Goal: Transaction & Acquisition: Purchase product/service

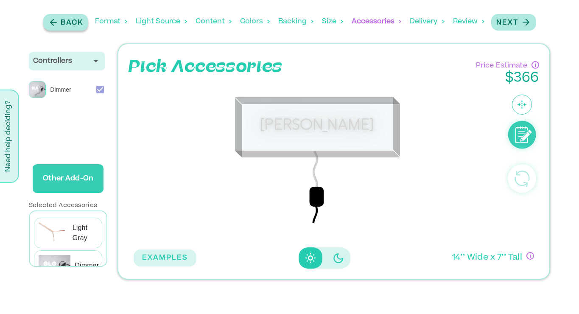
click at [71, 22] on p "Back" at bounding box center [72, 23] width 22 height 10
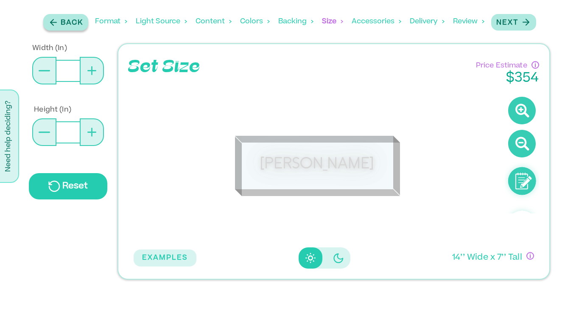
click at [71, 22] on p "Back" at bounding box center [72, 23] width 22 height 10
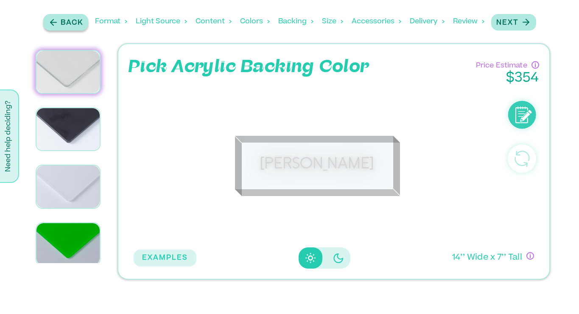
click at [71, 22] on p "Back" at bounding box center [72, 23] width 22 height 10
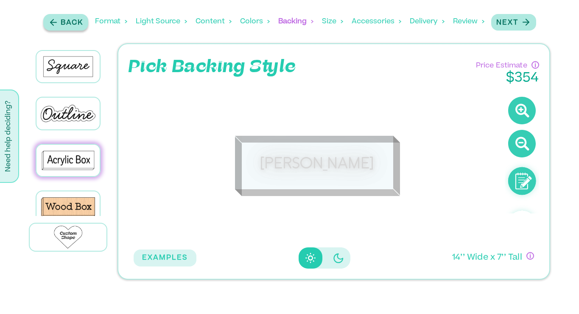
click at [71, 22] on p "Back" at bounding box center [72, 23] width 22 height 10
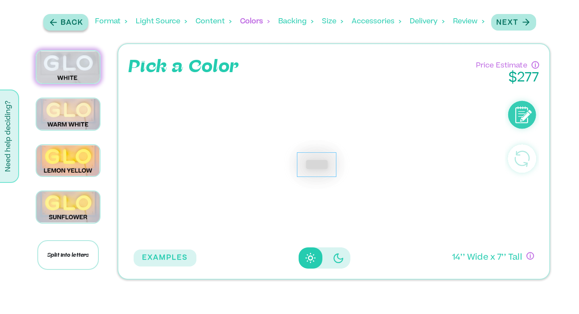
click at [71, 22] on p "Back" at bounding box center [72, 23] width 22 height 10
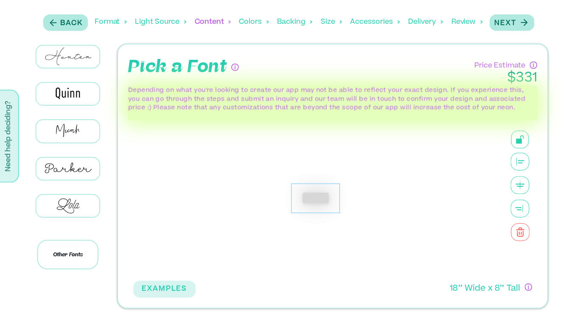
scroll to position [306, 0]
click at [515, 16] on button "Next" at bounding box center [512, 22] width 45 height 17
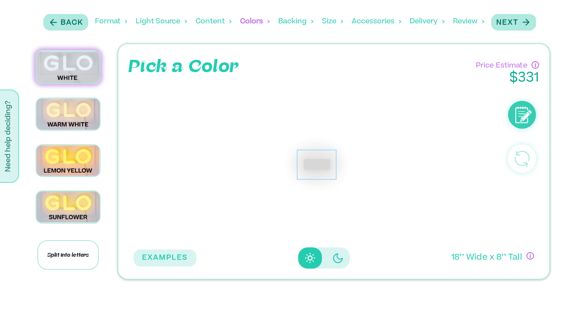
click at [107, 20] on div "Format" at bounding box center [111, 21] width 32 height 26
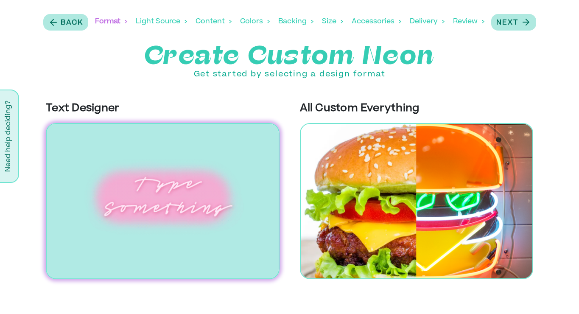
click at [219, 230] on img at bounding box center [162, 201] width 233 height 156
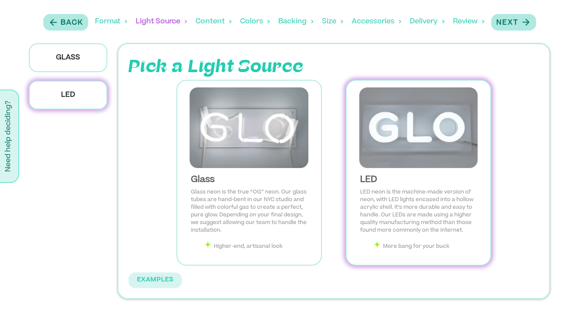
click at [416, 140] on img at bounding box center [418, 127] width 130 height 81
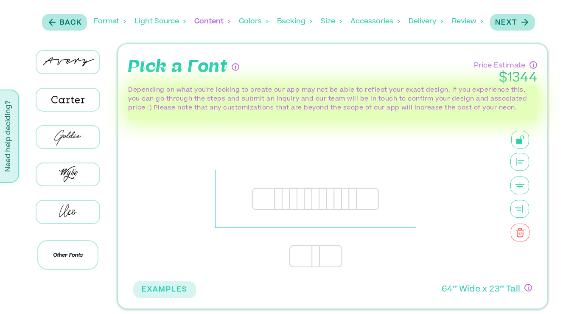
click at [321, 203] on div "**********" at bounding box center [315, 199] width 201 height 58
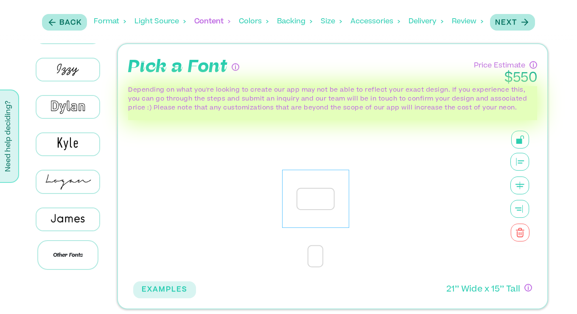
scroll to position [235, 0]
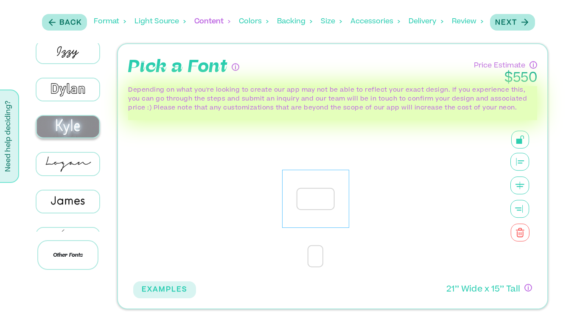
click at [64, 123] on img at bounding box center [67, 127] width 63 height 22
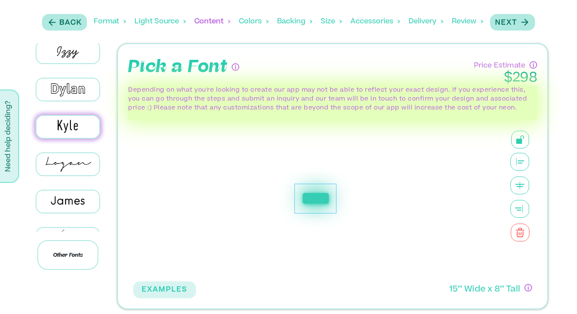
click at [323, 204] on div "****" at bounding box center [315, 199] width 42 height 30
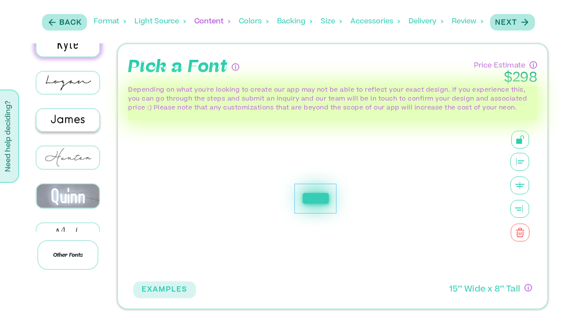
scroll to position [320, 0]
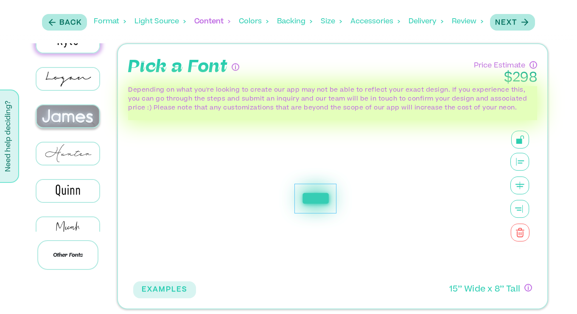
click at [74, 105] on img at bounding box center [67, 116] width 63 height 22
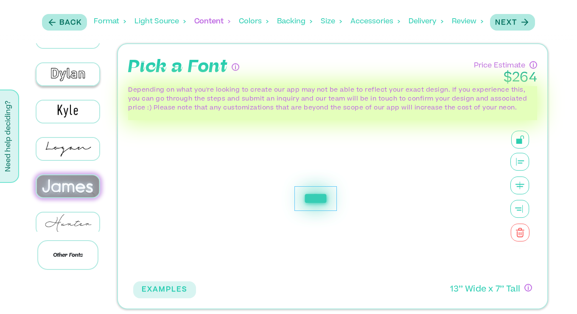
scroll to position [249, 0]
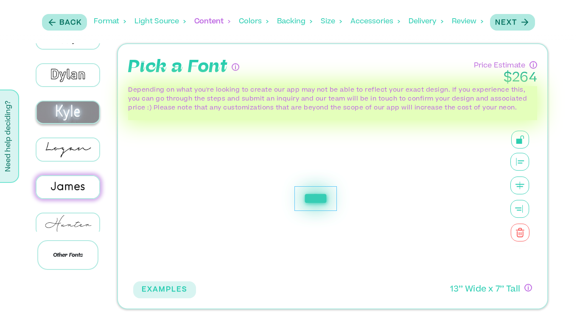
click at [69, 108] on img at bounding box center [67, 112] width 63 height 22
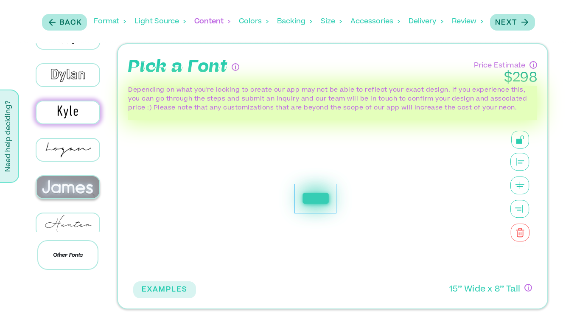
click at [73, 182] on img at bounding box center [67, 187] width 63 height 22
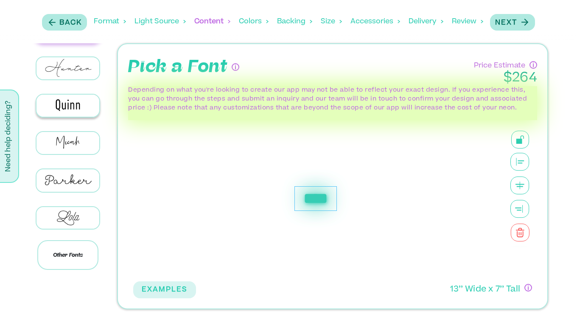
scroll to position [405, 0]
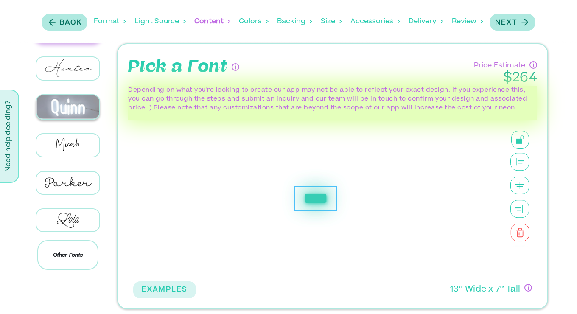
click at [71, 101] on img at bounding box center [67, 107] width 63 height 24
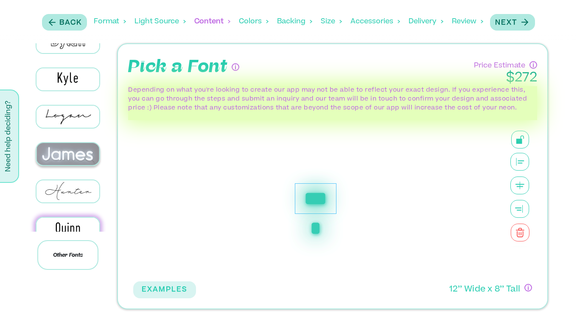
click at [64, 146] on img at bounding box center [67, 154] width 63 height 22
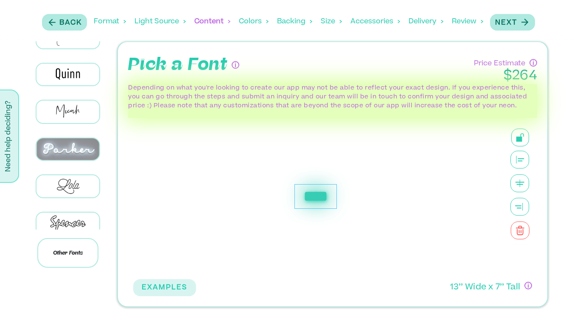
scroll to position [435, 0]
click at [519, 28] on button "Next" at bounding box center [512, 22] width 45 height 17
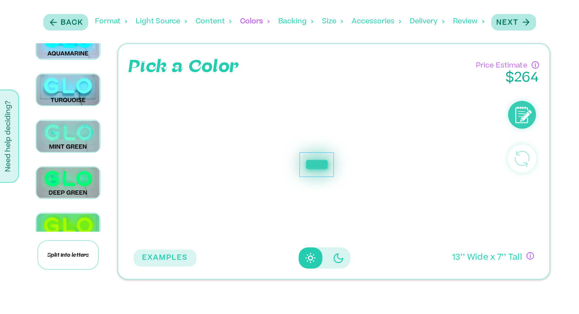
scroll to position [770, 0]
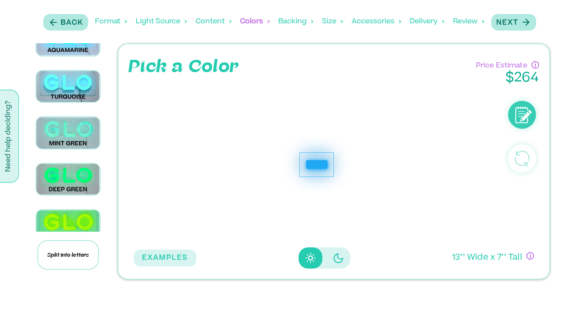
click at [166, 256] on button "EXAMPLES" at bounding box center [165, 257] width 63 height 17
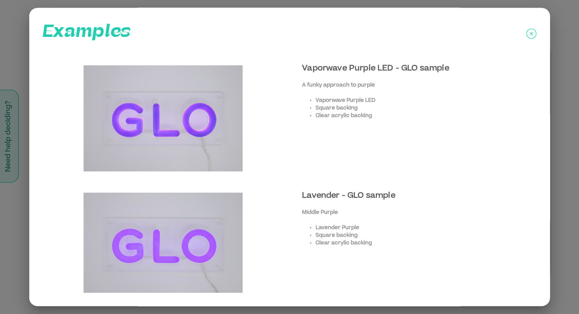
scroll to position [2151, 0]
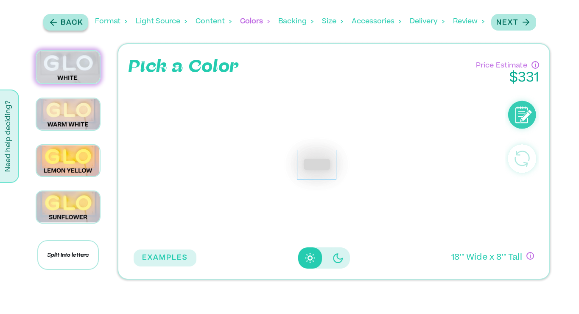
click at [70, 18] on p "Back" at bounding box center [72, 23] width 22 height 10
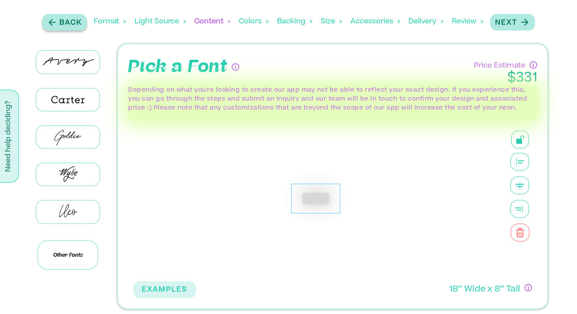
click at [70, 18] on p "Back" at bounding box center [70, 23] width 22 height 10
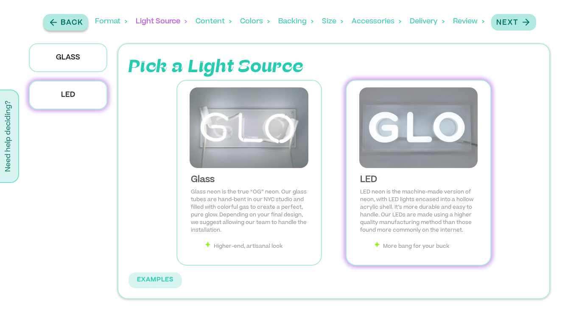
click at [70, 18] on p "Back" at bounding box center [72, 23] width 22 height 10
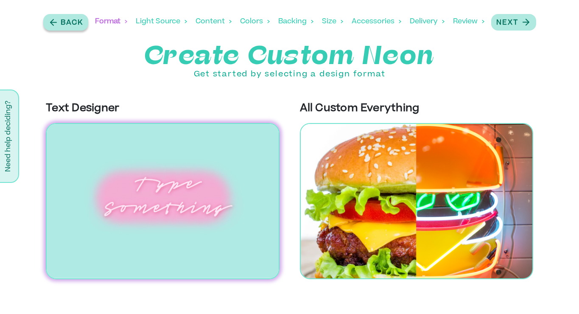
click at [70, 18] on p "Back" at bounding box center [72, 23] width 22 height 10
click at [168, 23] on div "Light Source" at bounding box center [161, 21] width 51 height 26
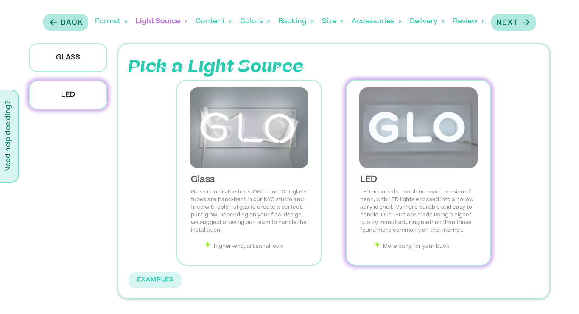
click at [212, 17] on div "Content" at bounding box center [214, 21] width 36 height 26
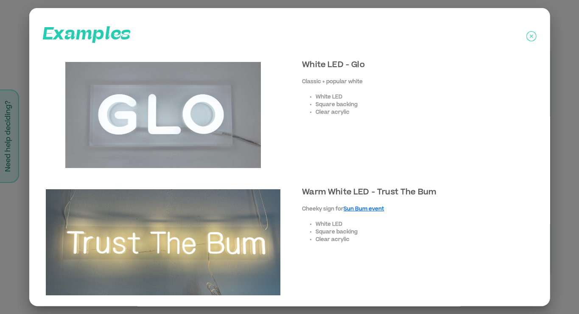
click at [188, 122] on img at bounding box center [163, 115] width 196 height 106
click at [528, 33] on icon at bounding box center [532, 36] width 10 height 21
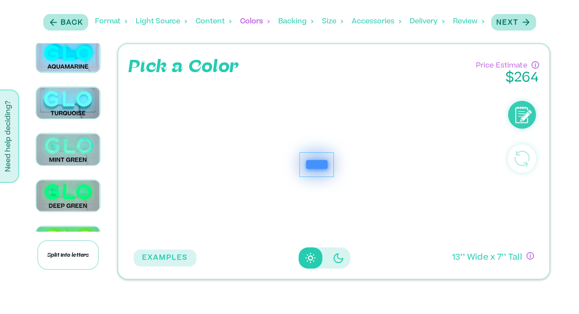
scroll to position [754, 0]
click at [519, 24] on div "Next" at bounding box center [513, 22] width 35 height 11
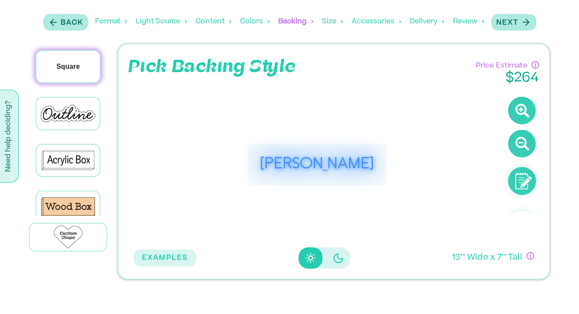
click at [57, 70] on p "Square" at bounding box center [67, 67] width 23 height 10
click at [513, 17] on div "Next" at bounding box center [513, 22] width 35 height 11
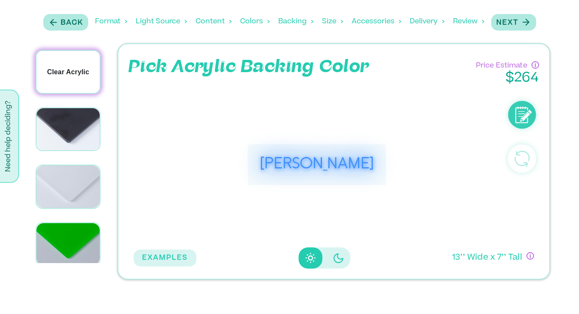
click at [57, 63] on div "Clear Acrylic" at bounding box center [67, 72] width 63 height 42
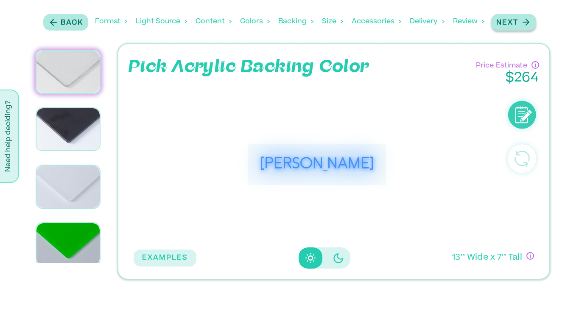
click at [517, 21] on p "Next" at bounding box center [507, 23] width 22 height 10
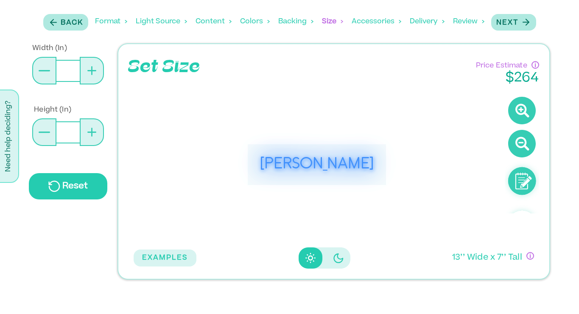
click at [93, 75] on icon at bounding box center [91, 70] width 9 height 9
type input "**"
type input "*"
click at [93, 75] on icon at bounding box center [91, 70] width 9 height 9
type input "**"
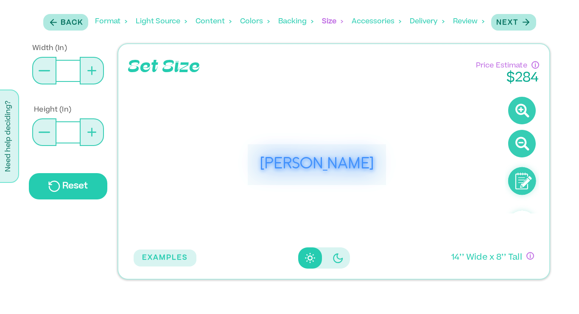
type input "*"
click at [93, 75] on icon at bounding box center [91, 70] width 9 height 9
type input "**"
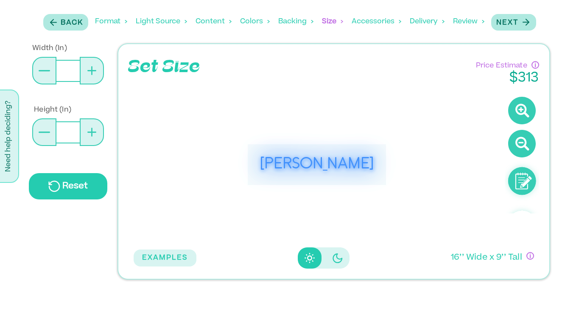
click at [93, 75] on icon at bounding box center [91, 70] width 9 height 9
type input "**"
click at [37, 70] on button at bounding box center [44, 71] width 24 height 28
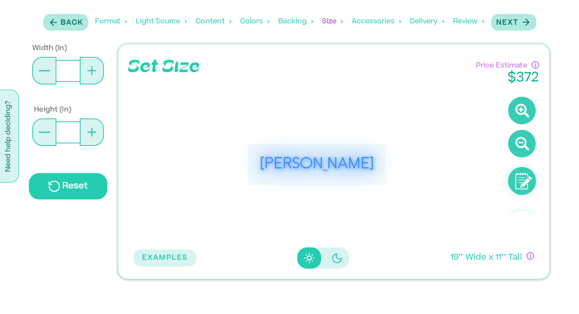
type input "**"
click at [37, 70] on button at bounding box center [44, 71] width 24 height 28
type input "**"
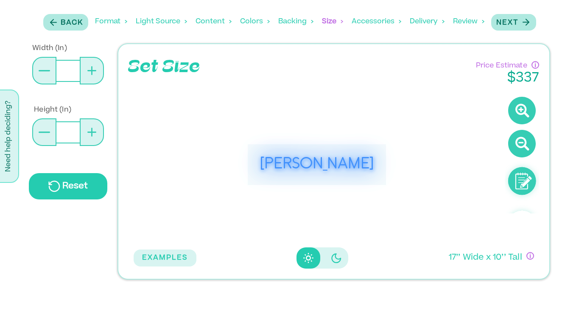
type input "*"
click at [37, 70] on button at bounding box center [44, 71] width 24 height 28
type input "**"
type input "*"
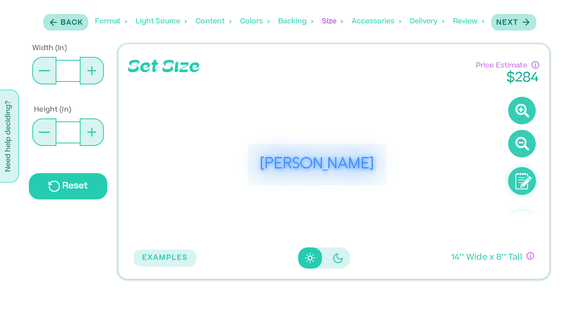
click at [37, 70] on button at bounding box center [44, 71] width 24 height 28
type input "**"
type input "*"
click at [37, 70] on button at bounding box center [44, 71] width 24 height 28
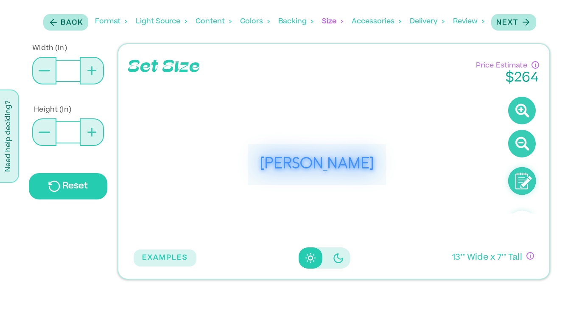
click at [95, 76] on button at bounding box center [92, 71] width 24 height 28
type input "**"
type input "*"
click at [47, 73] on button at bounding box center [44, 71] width 24 height 28
type input "**"
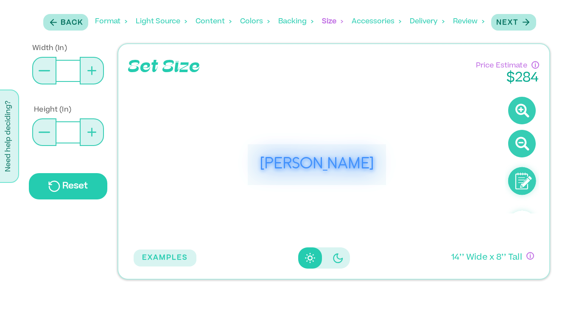
type input "*"
click at [47, 73] on button at bounding box center [44, 71] width 24 height 28
click at [50, 135] on button at bounding box center [44, 132] width 24 height 28
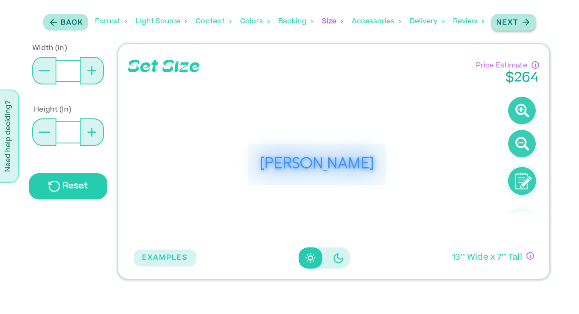
click at [518, 22] on p "Next" at bounding box center [507, 23] width 22 height 10
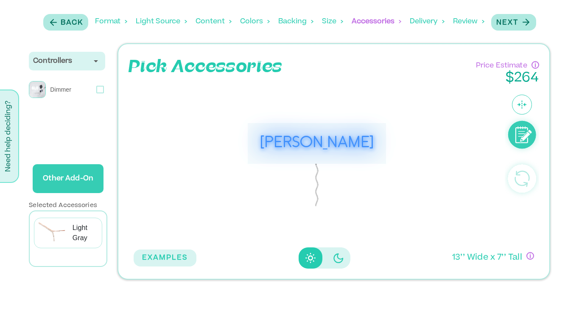
click at [61, 84] on p "Dimmer" at bounding box center [70, 89] width 49 height 17
click at [96, 62] on icon at bounding box center [96, 61] width 4 height 2
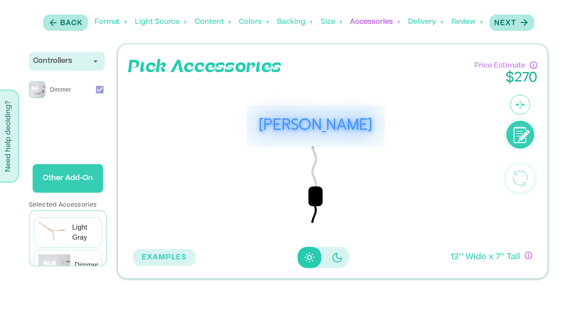
scroll to position [19, 0]
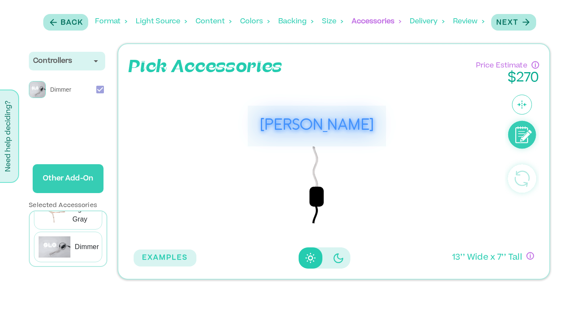
click at [64, 244] on img at bounding box center [55, 246] width 32 height 21
click at [69, 181] on p "Other Add-On" at bounding box center [68, 179] width 64 height 24
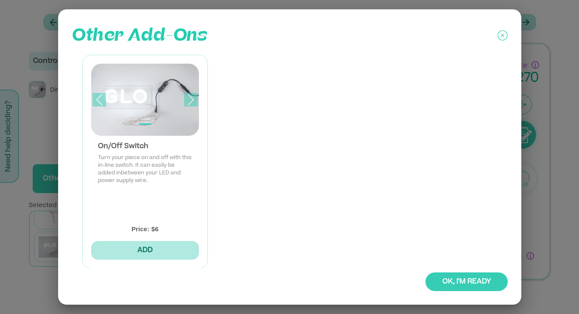
click at [155, 250] on button "ADD" at bounding box center [145, 250] width 108 height 19
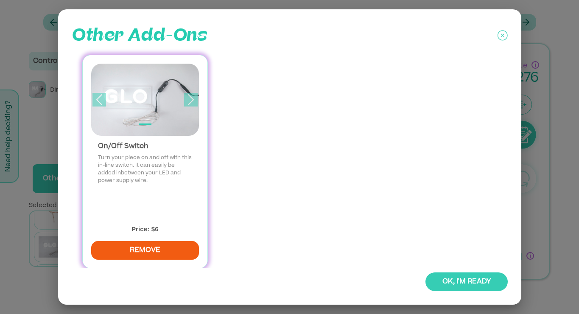
click at [463, 277] on button "OK, I'M READY" at bounding box center [467, 281] width 82 height 19
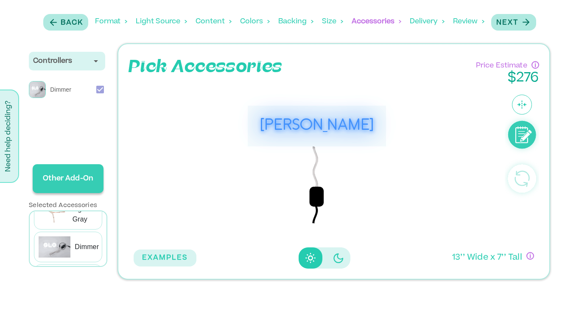
click at [82, 174] on p "Other Add-On" at bounding box center [68, 179] width 64 height 24
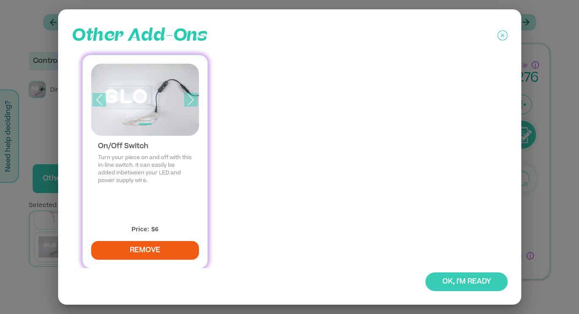
click at [499, 34] on icon at bounding box center [503, 35] width 10 height 21
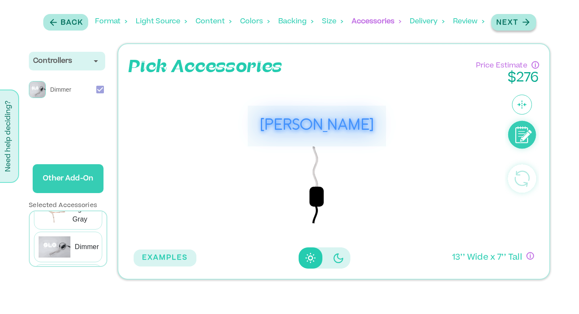
click at [519, 20] on div "Next" at bounding box center [513, 22] width 35 height 11
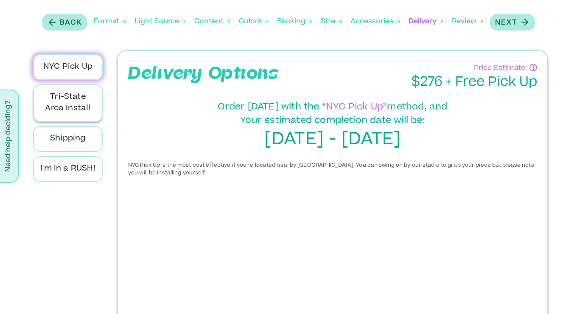
click at [81, 104] on p "Tri-State Area Install" at bounding box center [67, 103] width 55 height 23
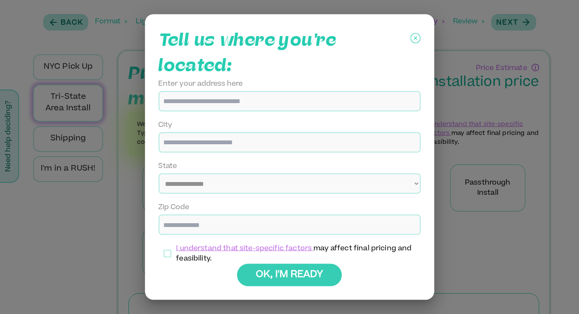
click at [220, 102] on input at bounding box center [289, 101] width 263 height 20
type input "**********"
type input "********"
select select "********"
type input "*****"
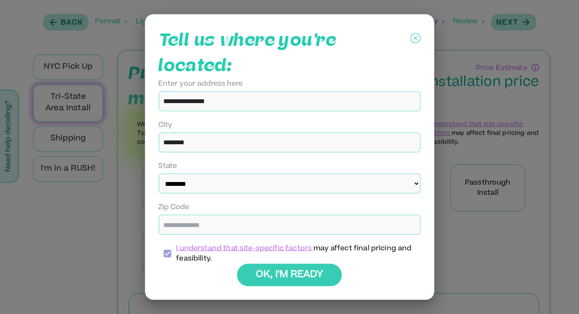
click at [295, 278] on button "OK, I'M READY" at bounding box center [289, 275] width 105 height 22
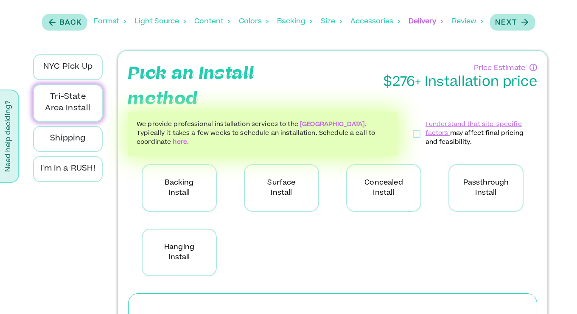
click at [174, 191] on p "Backing Install" at bounding box center [179, 188] width 75 height 48
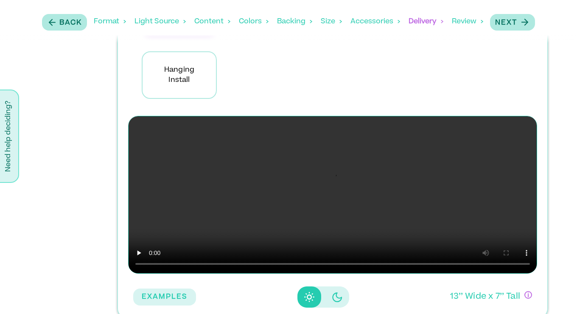
scroll to position [178, 0]
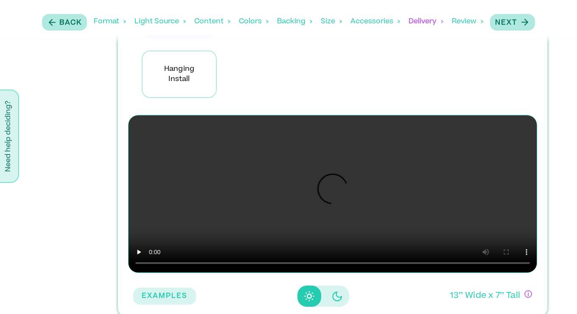
click at [165, 89] on p "Hanging Install" at bounding box center [179, 74] width 75 height 48
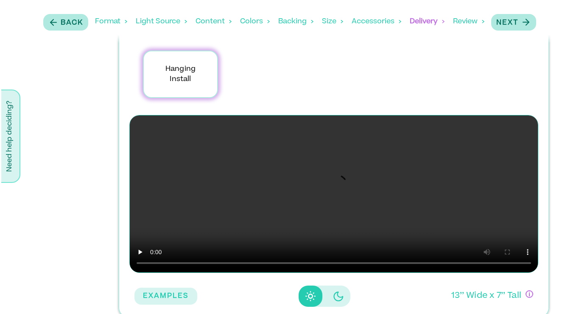
scroll to position [189, 0]
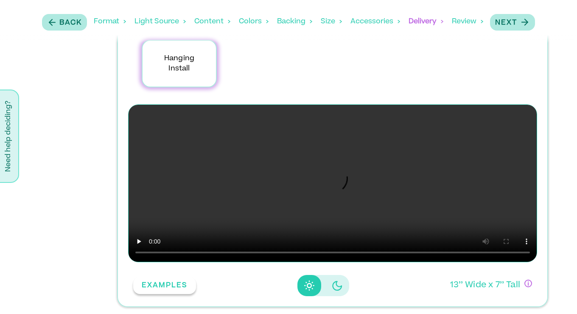
click at [168, 282] on button "EXAMPLES" at bounding box center [164, 285] width 63 height 17
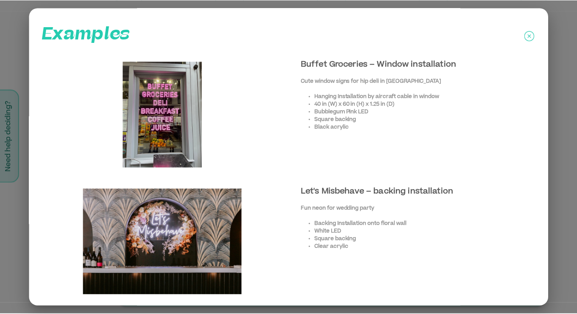
scroll to position [7, 0]
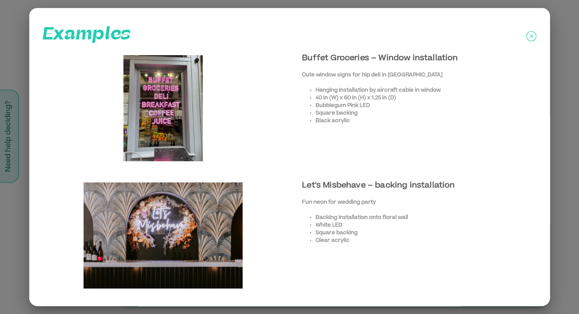
click at [527, 33] on icon at bounding box center [532, 36] width 10 height 21
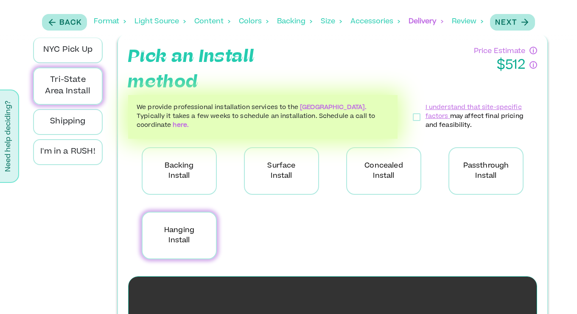
scroll to position [10, 0]
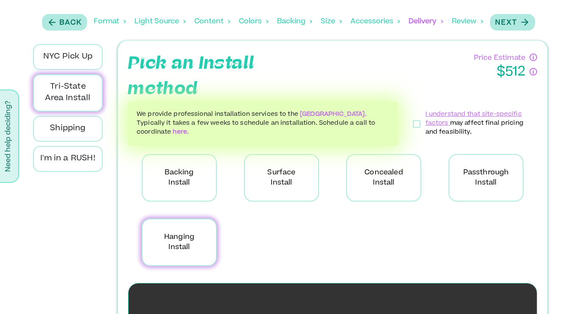
click at [287, 177] on p "Surface Install" at bounding box center [281, 178] width 75 height 48
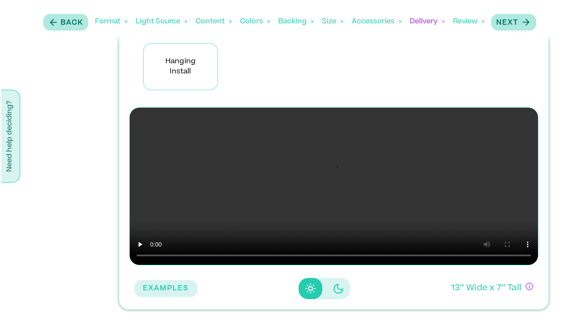
scroll to position [189, 0]
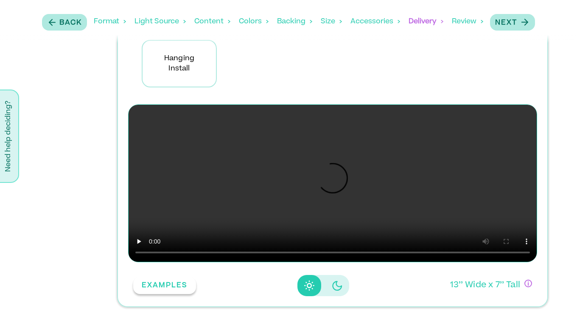
click at [168, 283] on button "EXAMPLES" at bounding box center [164, 285] width 63 height 17
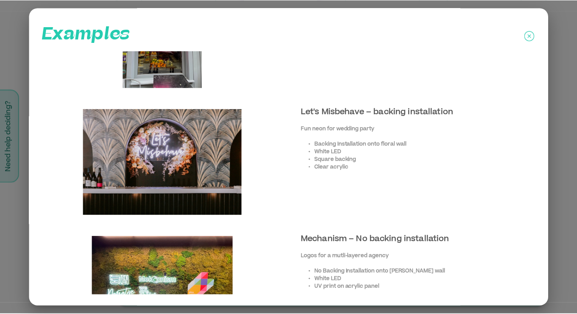
scroll to position [138, 0]
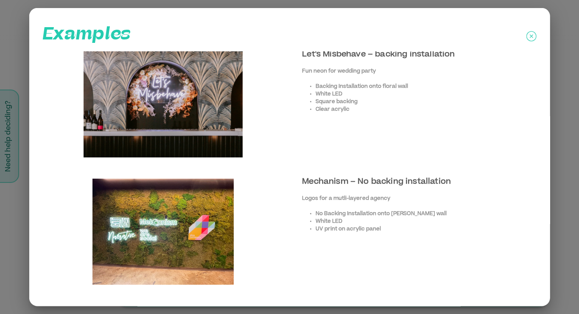
click at [429, 261] on div "Mechanism – No backing installation Logos for a mutli-layered agency No Backing…" at bounding box center [414, 231] width 251 height 127
click at [530, 32] on icon at bounding box center [532, 36] width 10 height 21
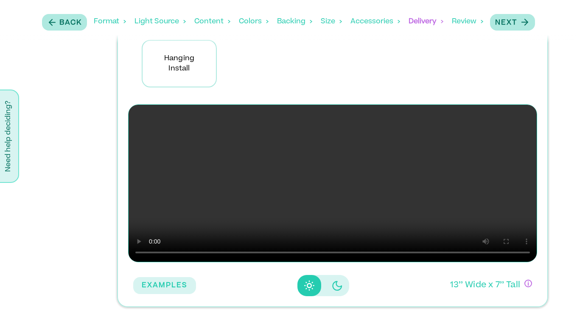
scroll to position [0, 0]
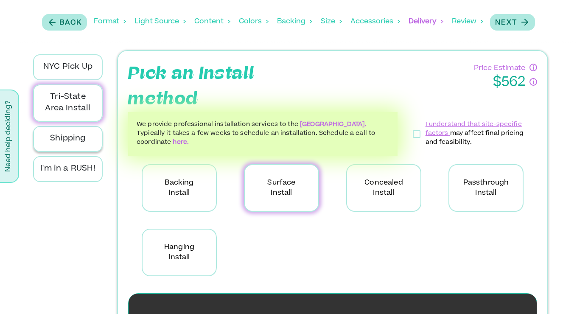
click at [76, 136] on p "Shipping" at bounding box center [67, 138] width 55 height 11
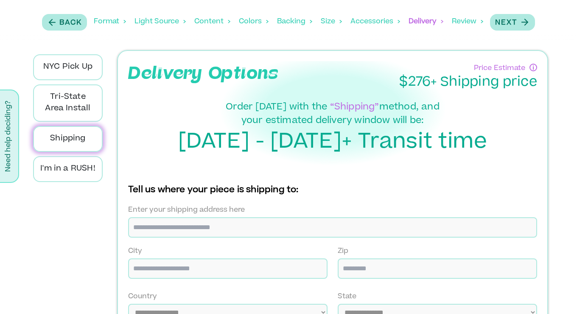
click at [235, 228] on input at bounding box center [332, 227] width 409 height 20
type input "**********"
type input "********"
type input "*****"
select select "**"
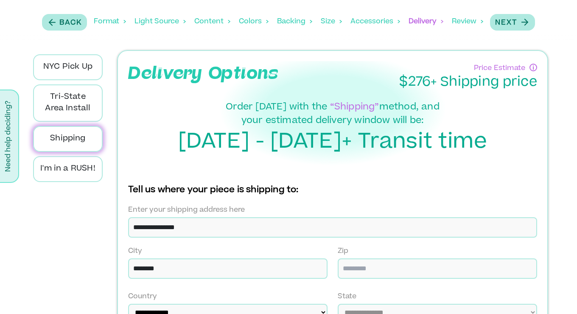
select select "**"
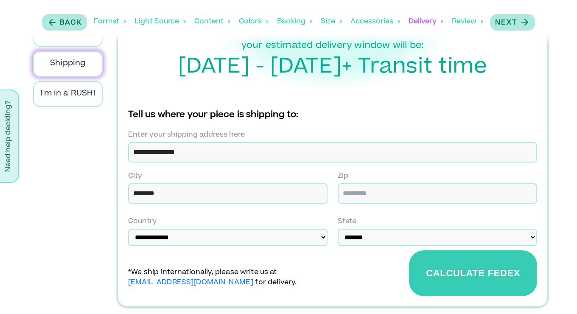
click at [481, 268] on button "Calculate FEDEx" at bounding box center [473, 273] width 128 height 46
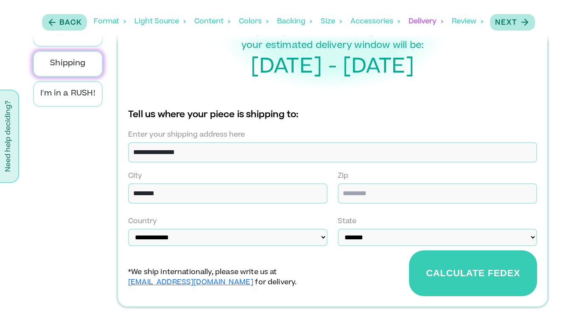
click at [475, 271] on button "Calculate FEDEx" at bounding box center [473, 273] width 128 height 46
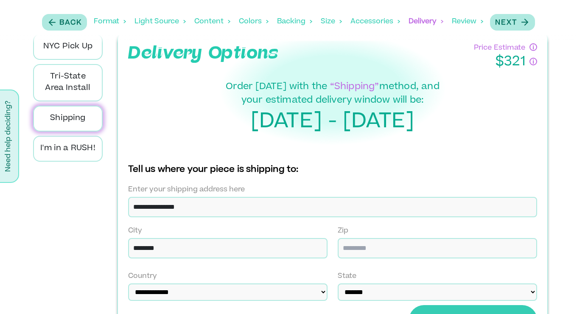
scroll to position [0, 0]
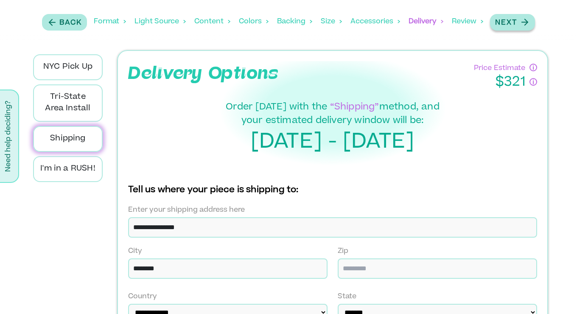
click at [521, 21] on icon "button" at bounding box center [524, 22] width 11 height 11
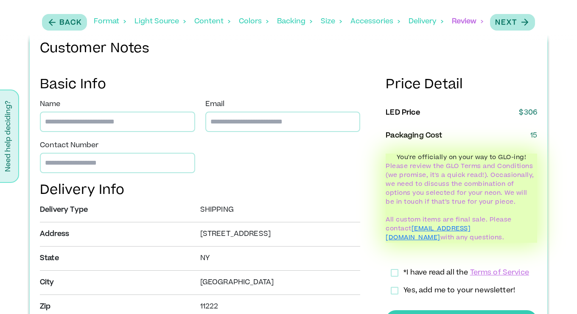
scroll to position [241, 0]
click at [468, 21] on div "Review" at bounding box center [467, 21] width 31 height 26
click at [249, 20] on div "Colors" at bounding box center [254, 21] width 30 height 26
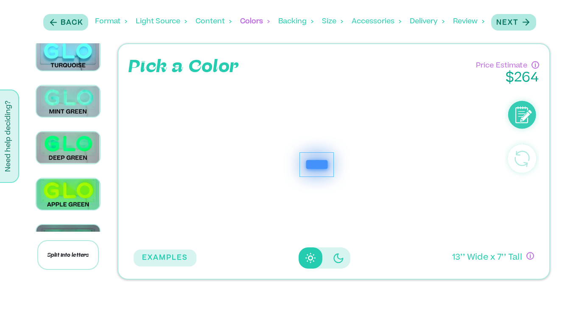
scroll to position [834, 0]
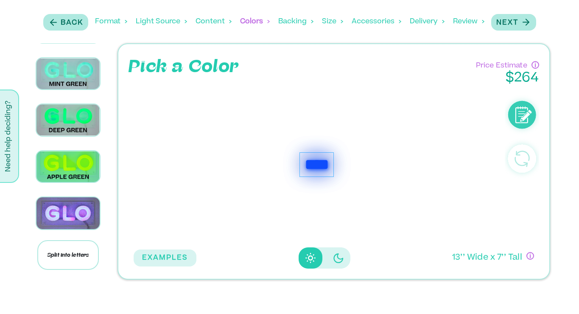
scroll to position [866, 0]
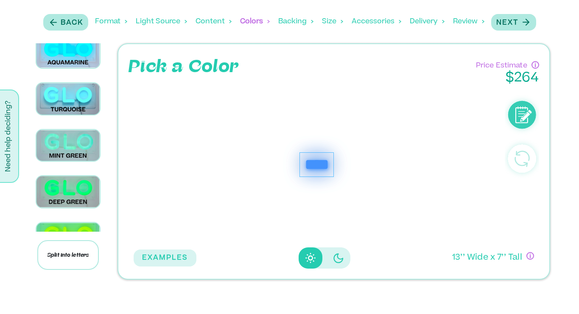
scroll to position [784, 0]
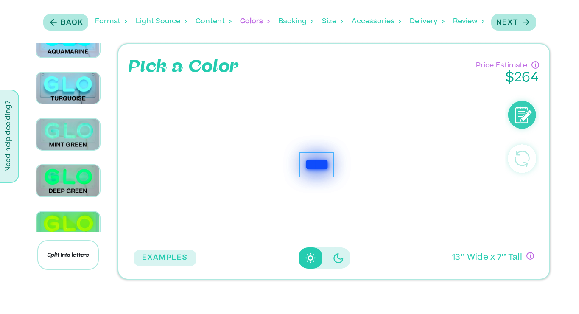
scroll to position [795, 0]
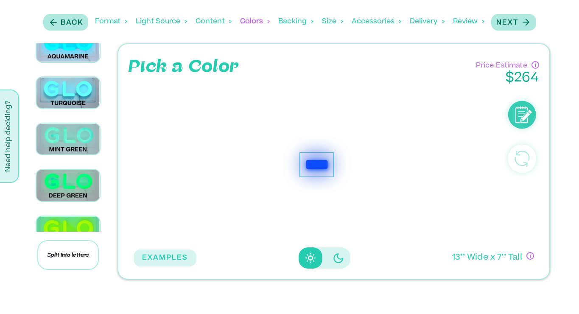
click at [502, 25] on p "Next" at bounding box center [507, 23] width 22 height 10
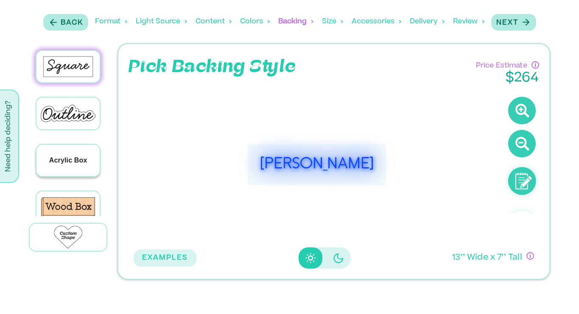
click at [79, 156] on p "Acrylic Box" at bounding box center [68, 160] width 38 height 10
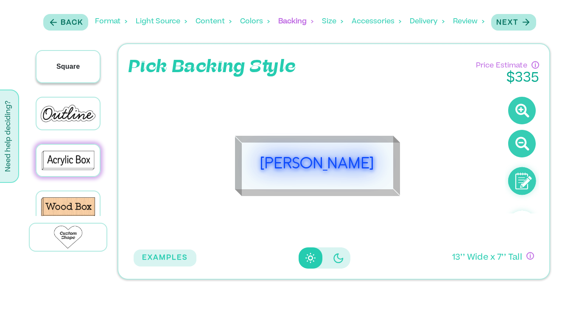
click at [72, 70] on p "Square" at bounding box center [67, 67] width 23 height 10
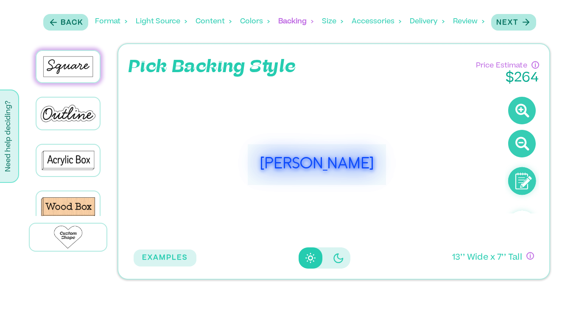
click at [336, 260] on icon "Disabled elevation buttons" at bounding box center [339, 258] width 10 height 10
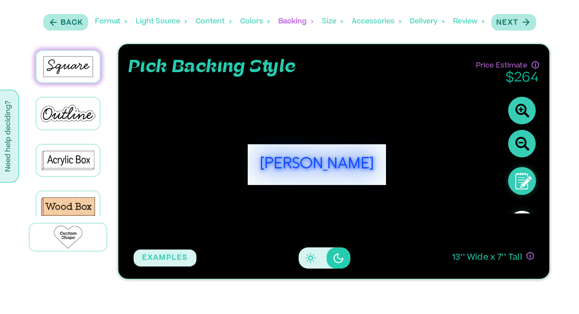
click at [314, 261] on button "Disabled elevation buttons" at bounding box center [311, 257] width 24 height 21
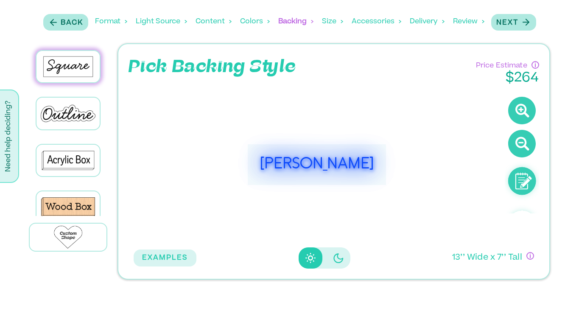
click at [337, 257] on icon "Disabled elevation buttons" at bounding box center [339, 258] width 10 height 10
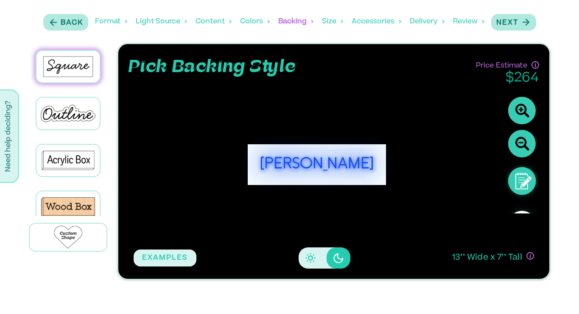
click at [317, 254] on button "Disabled elevation buttons" at bounding box center [311, 257] width 24 height 21
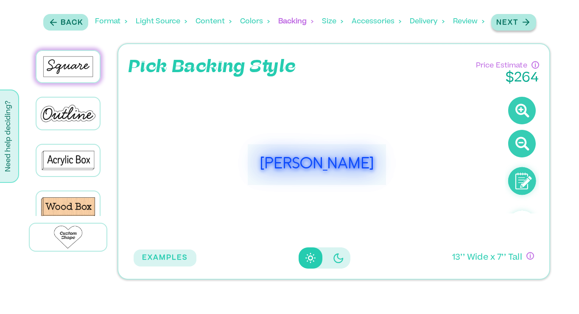
click at [517, 22] on p "Next" at bounding box center [507, 23] width 22 height 10
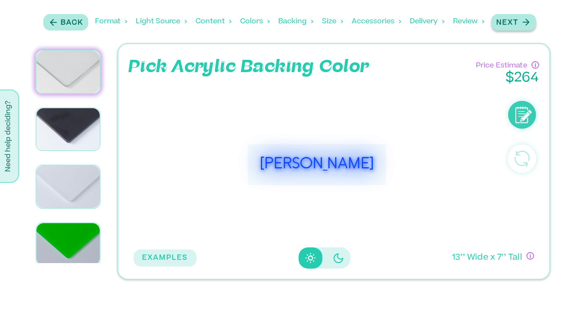
click at [511, 17] on div "Next" at bounding box center [513, 22] width 35 height 11
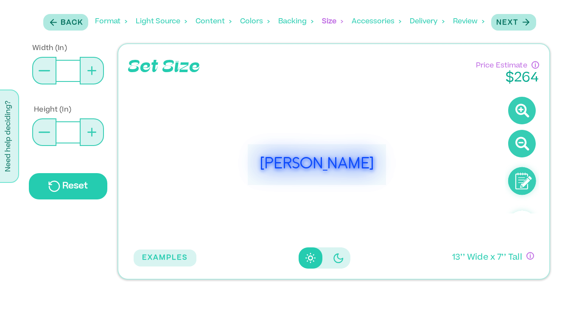
click at [98, 70] on button at bounding box center [92, 71] width 24 height 28
type input "**"
type input "*"
click at [174, 254] on button "EXAMPLES" at bounding box center [165, 257] width 63 height 17
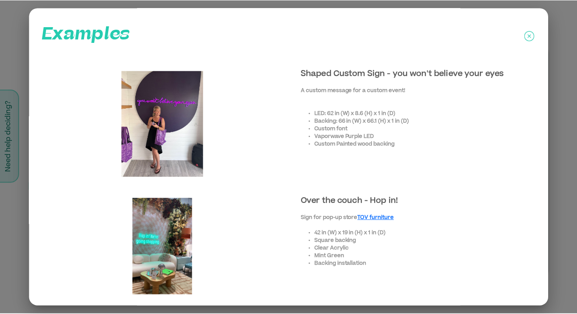
scroll to position [0, 0]
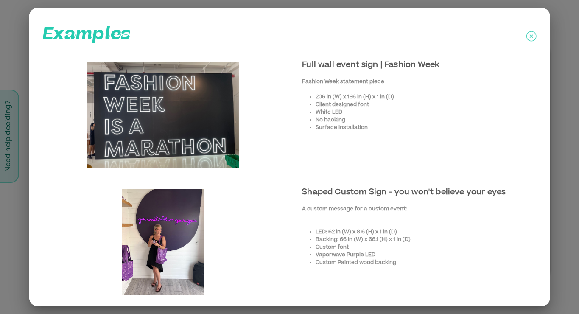
click at [533, 32] on icon at bounding box center [532, 36] width 10 height 21
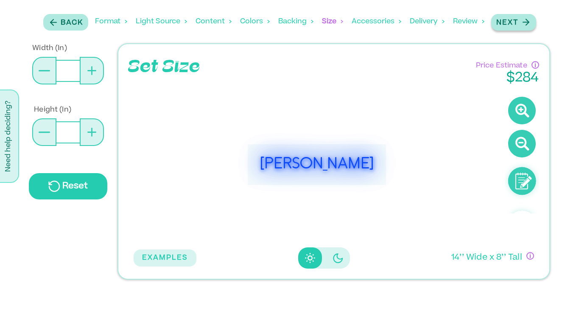
click at [510, 20] on p "Next" at bounding box center [507, 23] width 22 height 10
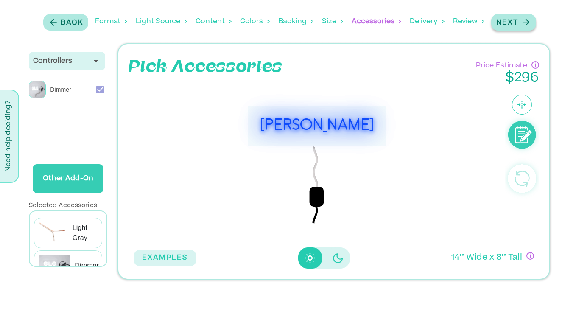
click at [510, 24] on p "Next" at bounding box center [507, 23] width 22 height 10
select select "**"
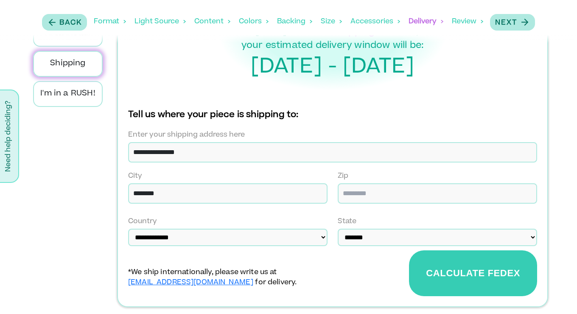
scroll to position [79, 0]
click at [441, 278] on button "Calculate FEDEx" at bounding box center [473, 273] width 128 height 46
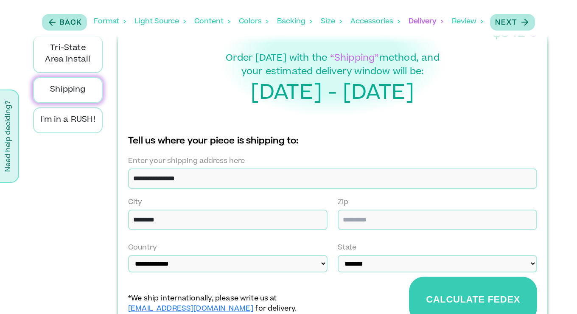
scroll to position [0, 0]
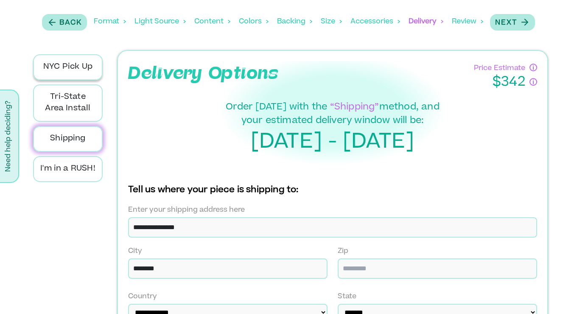
click at [75, 68] on p "NYC Pick Up" at bounding box center [67, 67] width 55 height 11
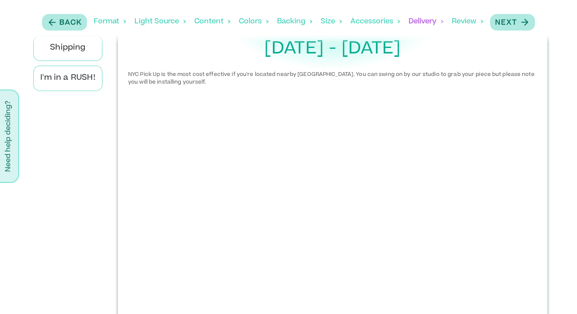
scroll to position [144, 0]
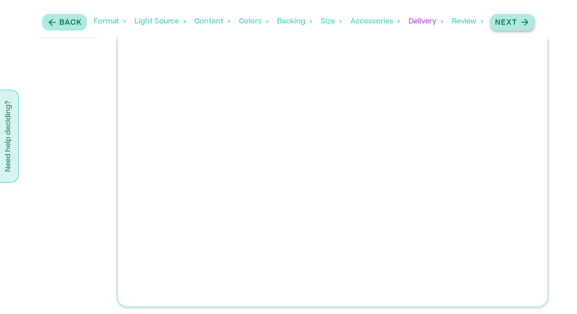
click at [512, 19] on p "Next" at bounding box center [506, 23] width 22 height 10
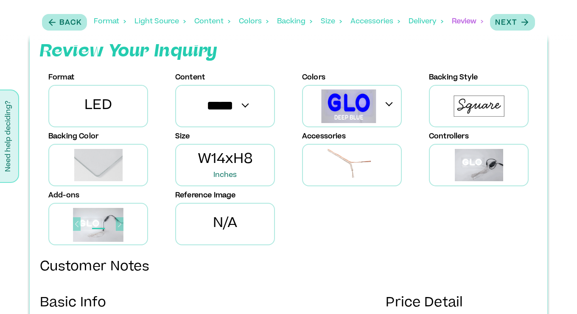
scroll to position [30, 0]
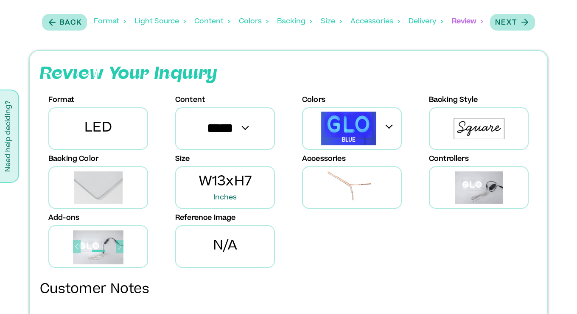
click at [241, 22] on div "Colors" at bounding box center [254, 21] width 30 height 26
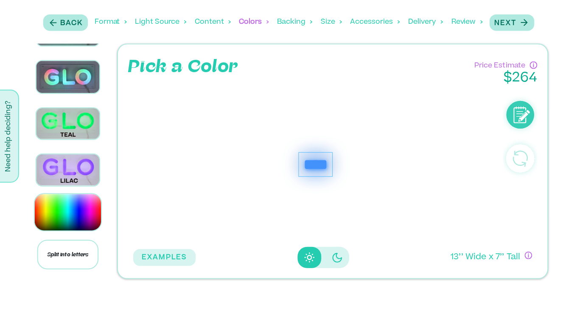
scroll to position [1262, 0]
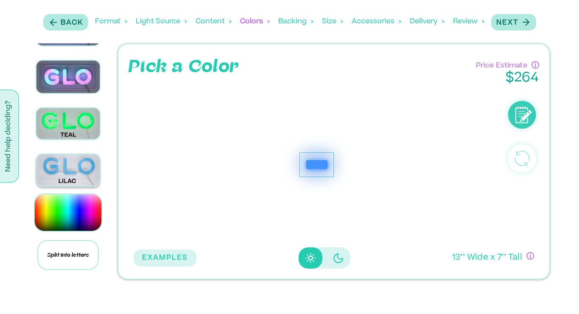
click at [70, 168] on img at bounding box center [67, 169] width 63 height 31
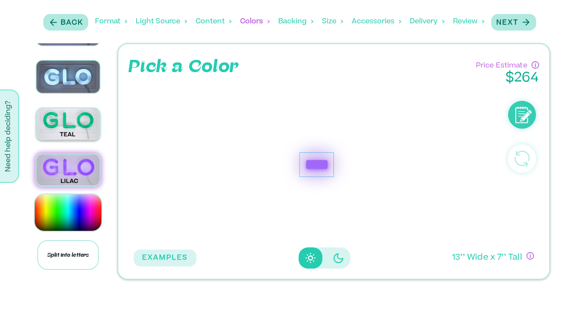
click at [73, 131] on img at bounding box center [67, 123] width 63 height 31
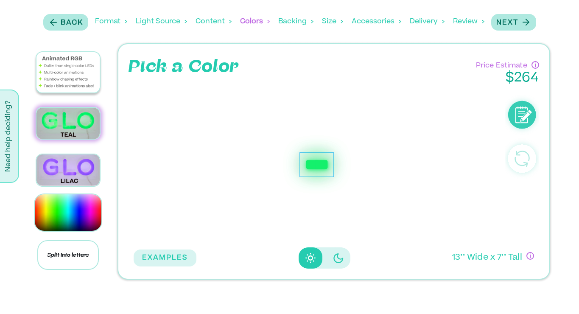
click at [78, 80] on img at bounding box center [67, 72] width 63 height 40
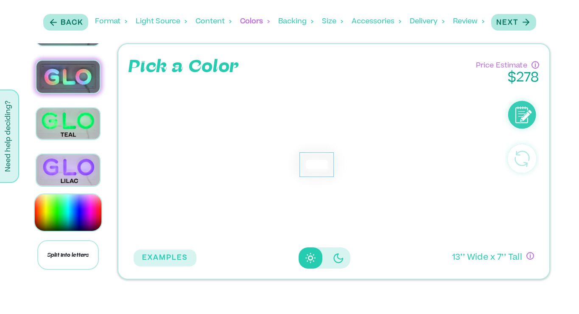
click at [163, 20] on div "Light Source" at bounding box center [161, 21] width 51 height 26
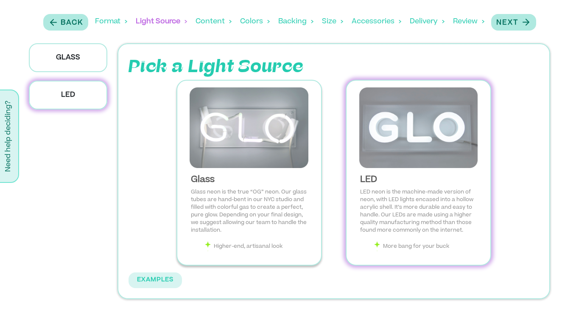
click at [269, 149] on img at bounding box center [249, 127] width 130 height 81
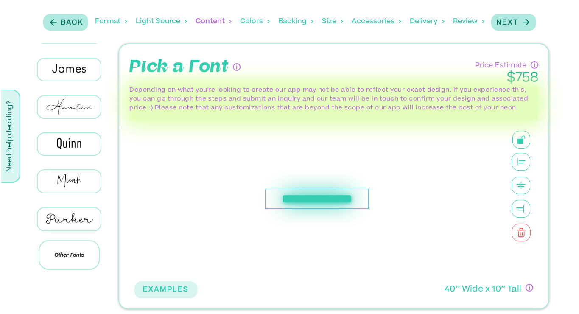
scroll to position [329, 0]
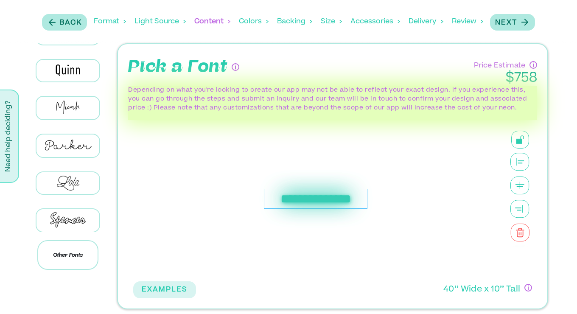
click at [333, 196] on div "**********" at bounding box center [315, 199] width 108 height 22
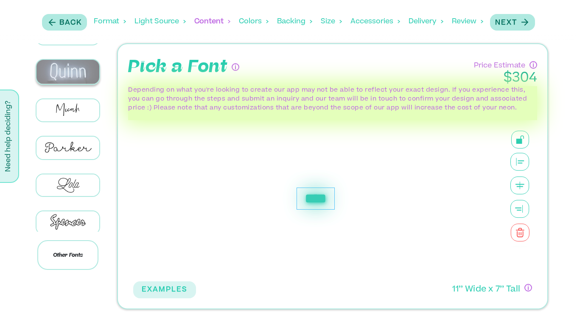
click at [76, 84] on img at bounding box center [67, 72] width 63 height 24
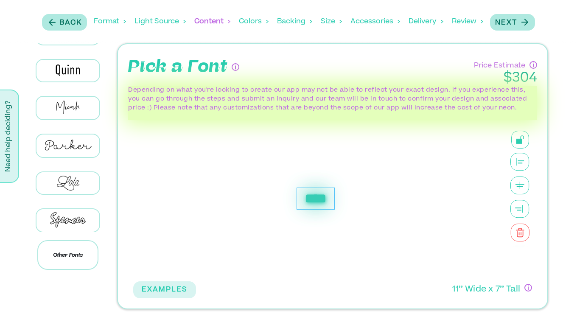
click at [257, 20] on div "Colors" at bounding box center [254, 21] width 30 height 26
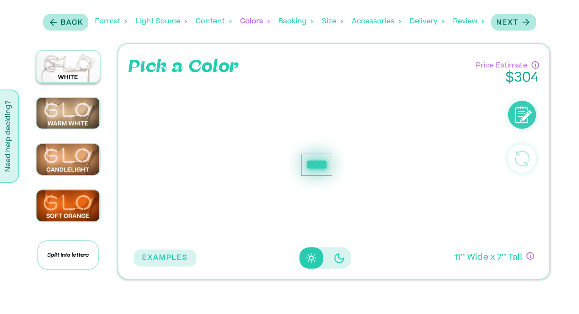
click at [84, 73] on img at bounding box center [67, 66] width 63 height 31
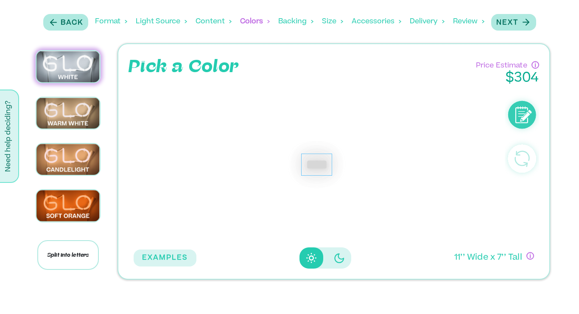
click at [291, 24] on div "Backing" at bounding box center [295, 21] width 35 height 26
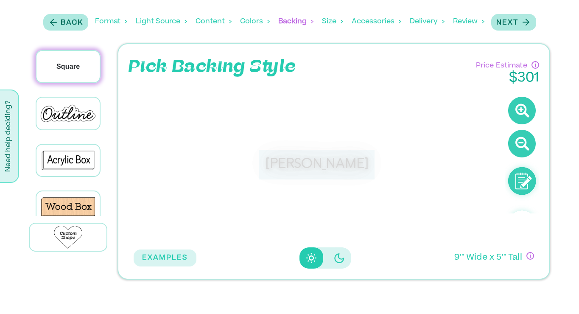
click at [69, 63] on p "Square" at bounding box center [67, 67] width 23 height 10
click at [512, 25] on p "Next" at bounding box center [507, 23] width 22 height 10
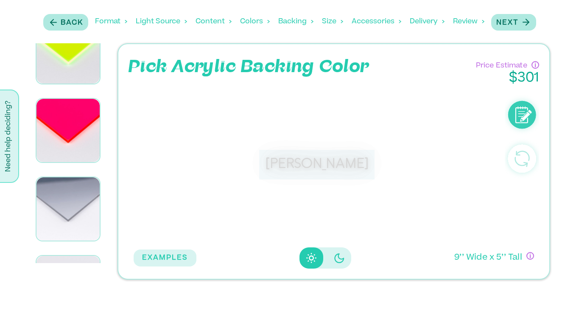
scroll to position [675, 0]
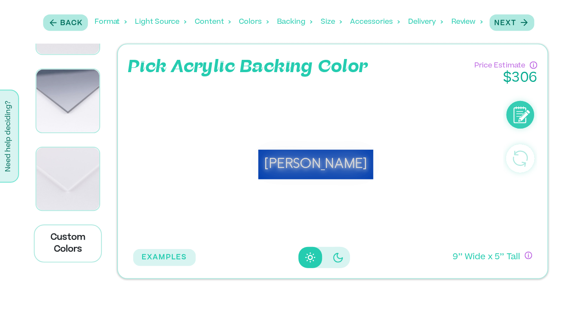
scroll to position [903, 0]
click at [159, 19] on div "Light Source" at bounding box center [161, 21] width 51 height 26
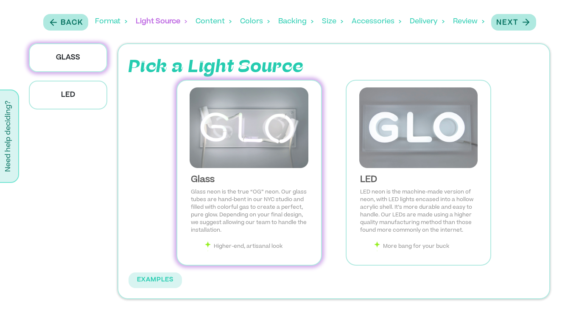
click at [249, 146] on img at bounding box center [249, 127] width 130 height 81
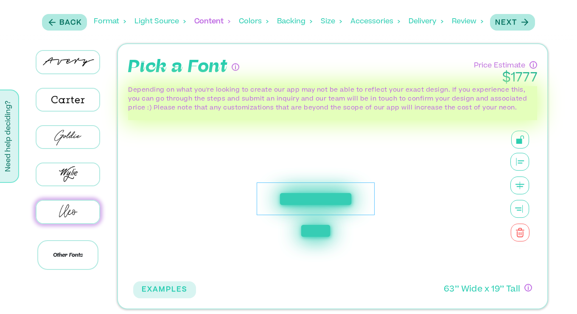
click at [287, 205] on div "**********" at bounding box center [316, 198] width 118 height 33
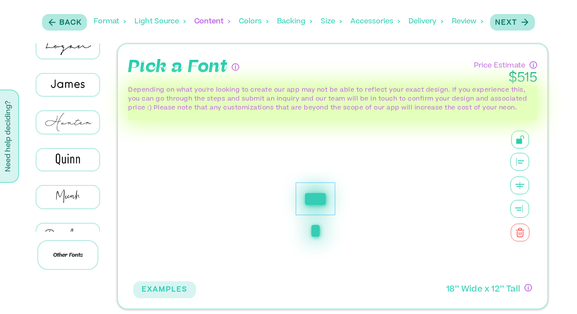
scroll to position [367, 0]
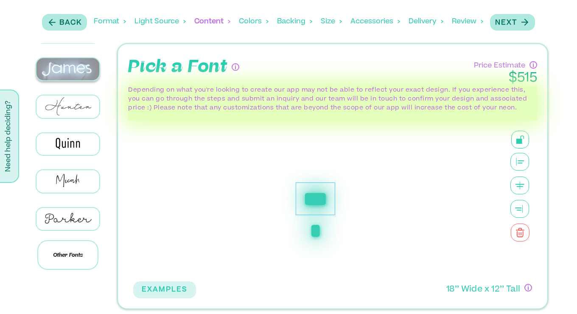
click at [71, 66] on img at bounding box center [67, 69] width 63 height 22
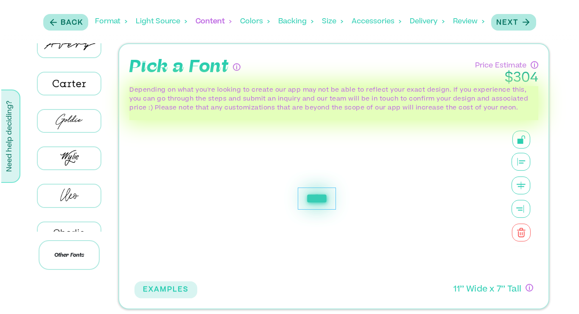
scroll to position [0, 0]
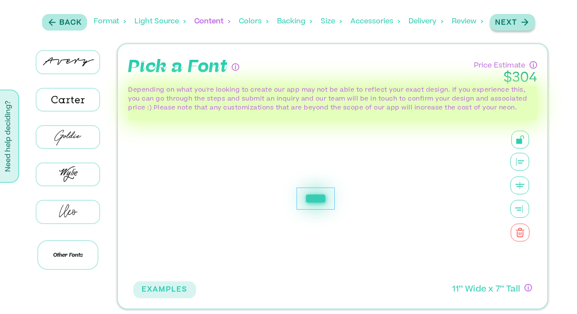
click at [501, 18] on p "Next" at bounding box center [506, 23] width 22 height 10
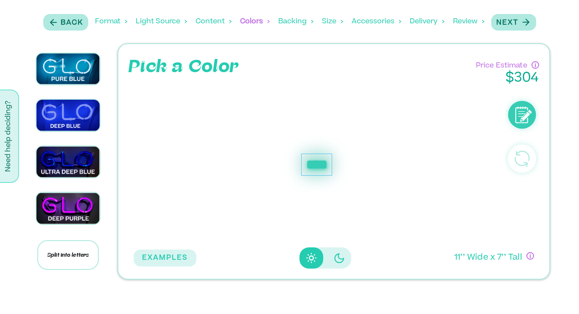
scroll to position [617, 0]
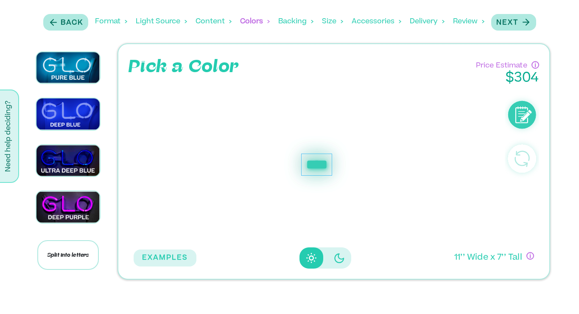
click at [70, 37] on img at bounding box center [67, 37] width 63 height 0
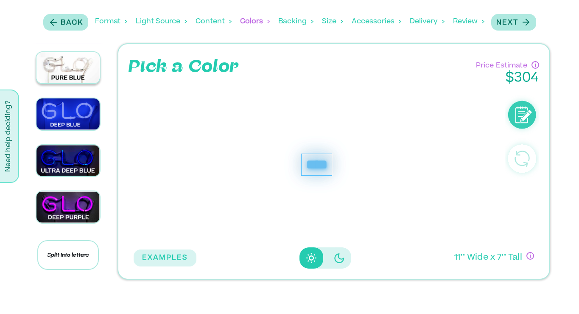
click at [74, 84] on img at bounding box center [67, 67] width 63 height 31
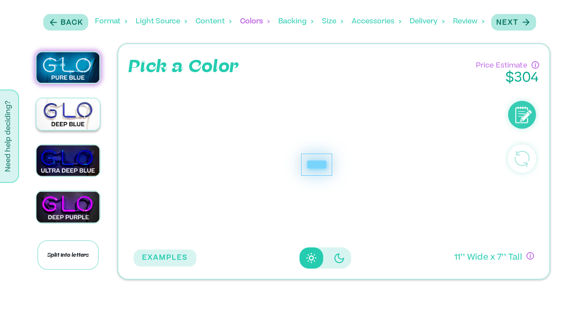
click at [67, 130] on img at bounding box center [67, 113] width 63 height 31
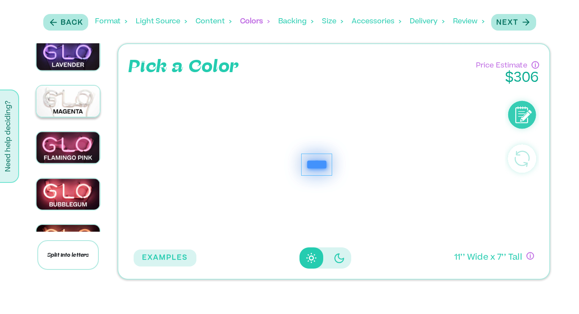
scroll to position [810, 0]
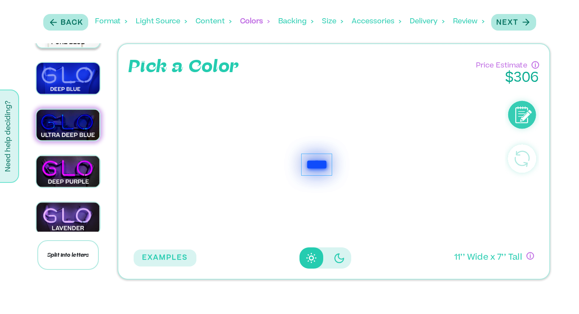
scroll to position [648, 0]
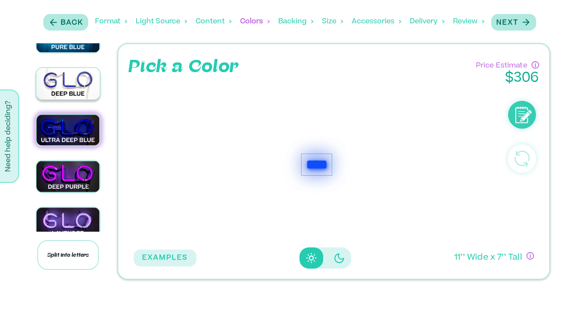
click at [74, 99] on img at bounding box center [67, 83] width 63 height 31
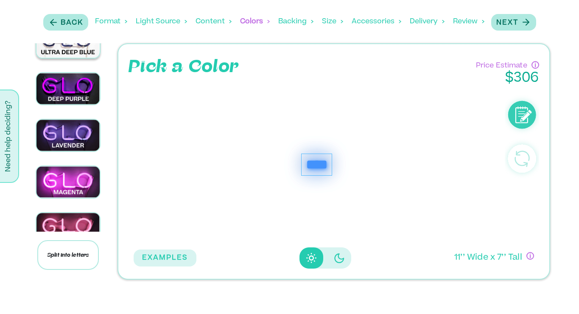
scroll to position [751, 0]
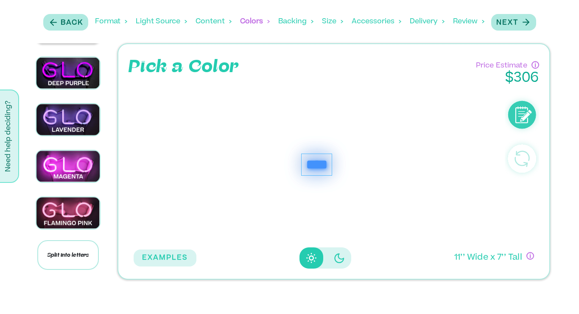
click at [65, 42] on img at bounding box center [67, 26] width 63 height 31
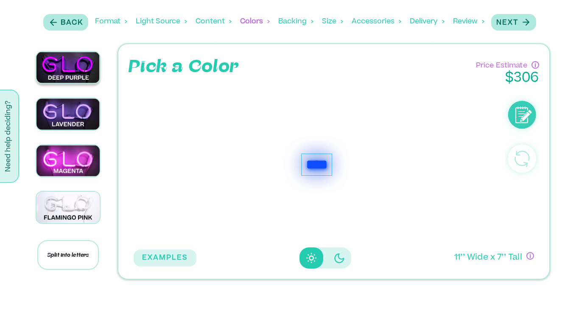
scroll to position [746, 0]
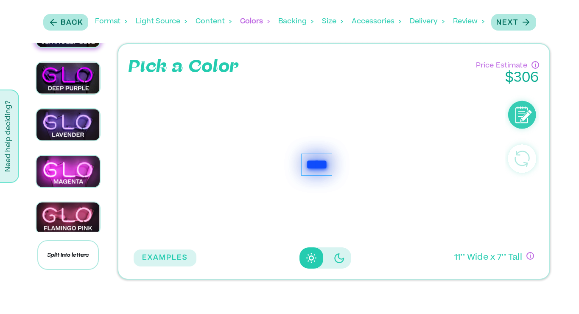
click at [513, 20] on p "Next" at bounding box center [507, 23] width 22 height 10
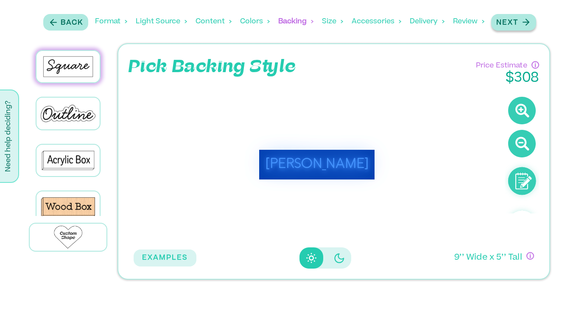
click at [507, 20] on p "Next" at bounding box center [507, 23] width 22 height 10
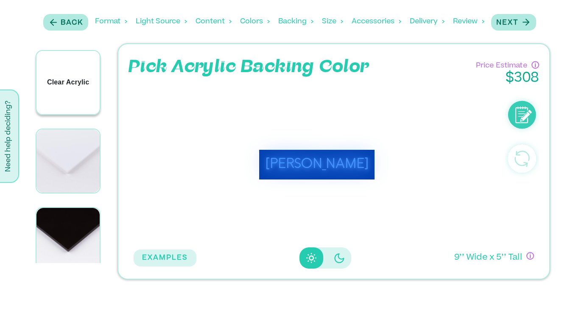
click at [70, 86] on p "Clear Acrylic" at bounding box center [68, 82] width 42 height 10
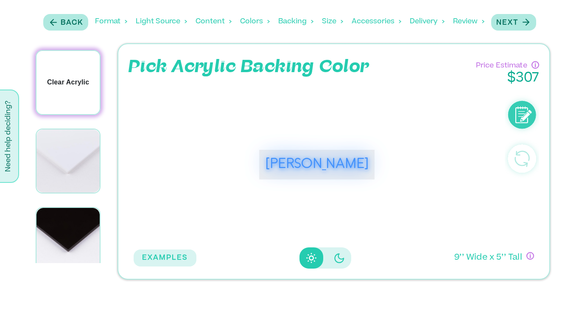
click at [70, 86] on p "Clear Acrylic" at bounding box center [68, 82] width 42 height 10
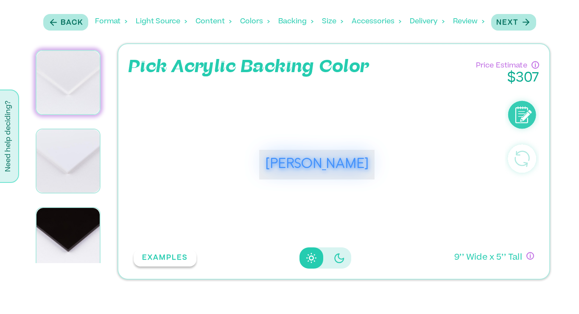
click at [166, 261] on button "EXAMPLES" at bounding box center [165, 257] width 63 height 17
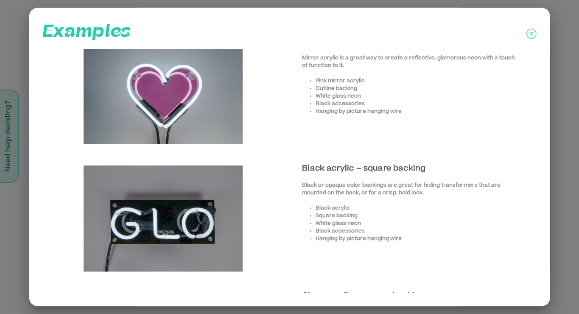
scroll to position [0, 0]
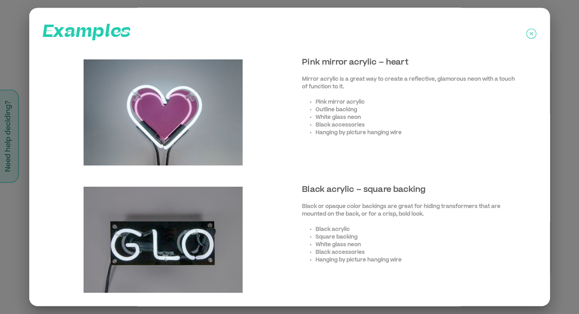
click at [529, 31] on icon at bounding box center [532, 33] width 10 height 21
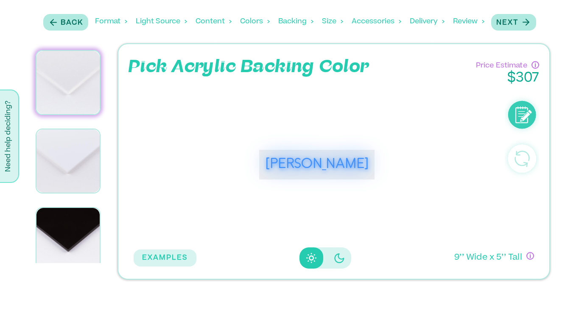
click at [249, 20] on div "Colors" at bounding box center [255, 21] width 30 height 26
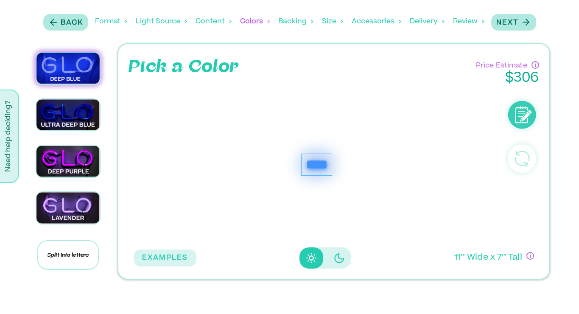
scroll to position [639, 0]
